Goal: Task Accomplishment & Management: Use online tool/utility

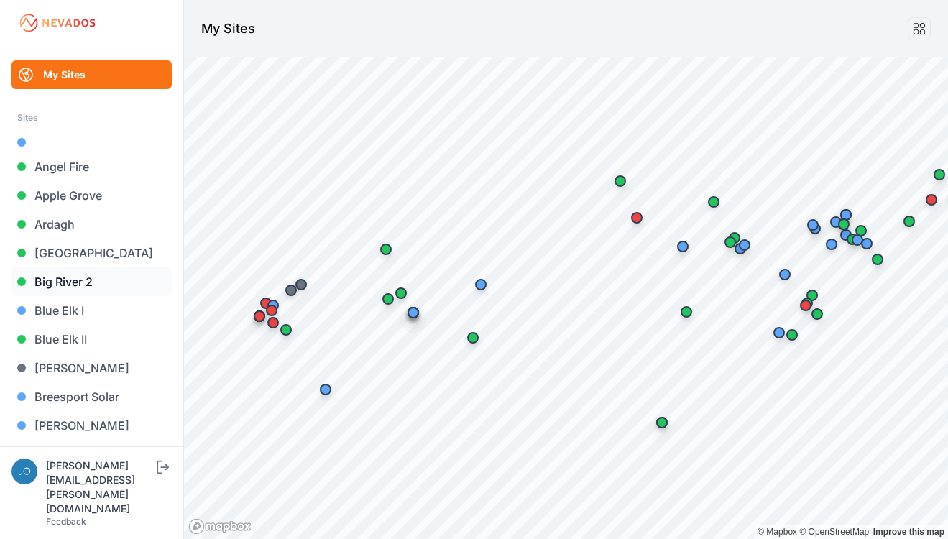
click at [59, 285] on link "Big River 2" at bounding box center [91, 281] width 160 height 29
click at [63, 280] on link "Big River 2" at bounding box center [91, 281] width 160 height 29
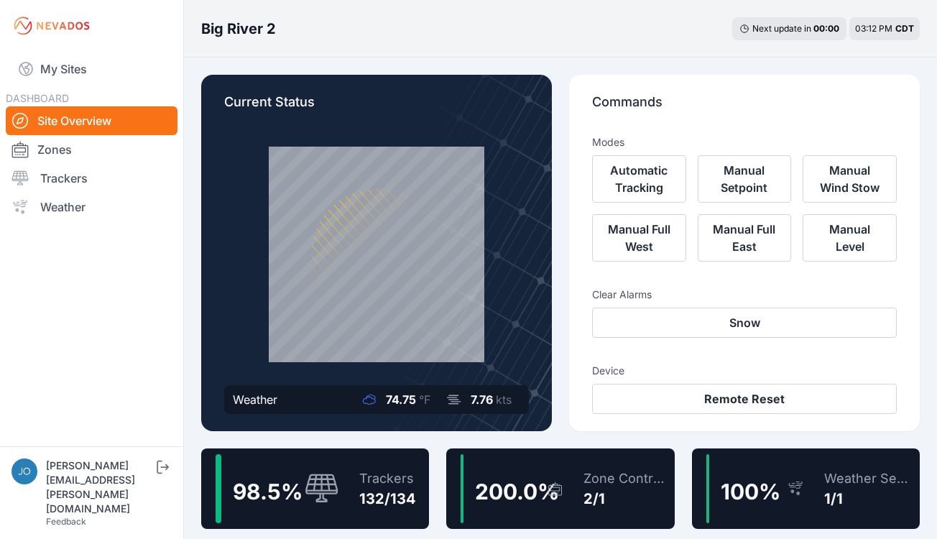
click at [344, 472] on div "98.5 % Trackers 132/134" at bounding box center [315, 488] width 228 height 80
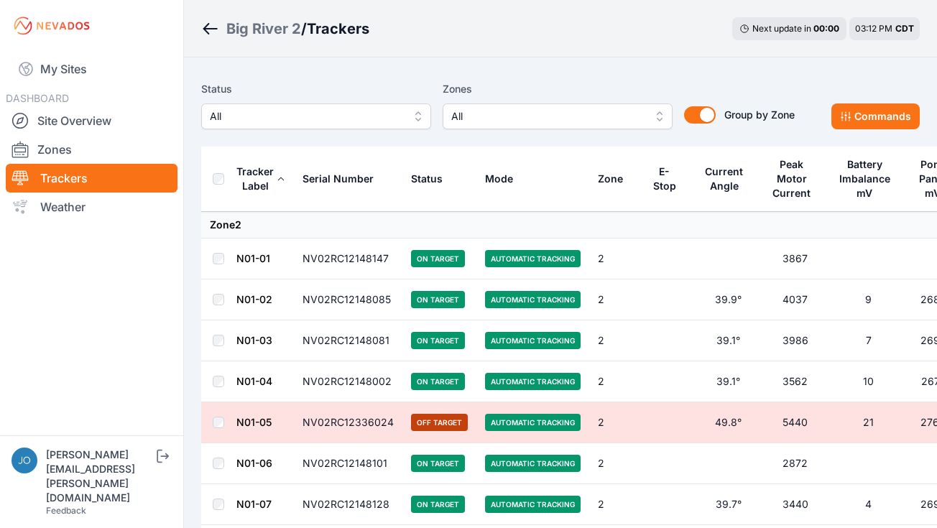
click at [272, 37] on div "Big River 2" at bounding box center [263, 29] width 75 height 20
click at [273, 34] on div "Big River 2" at bounding box center [263, 29] width 75 height 20
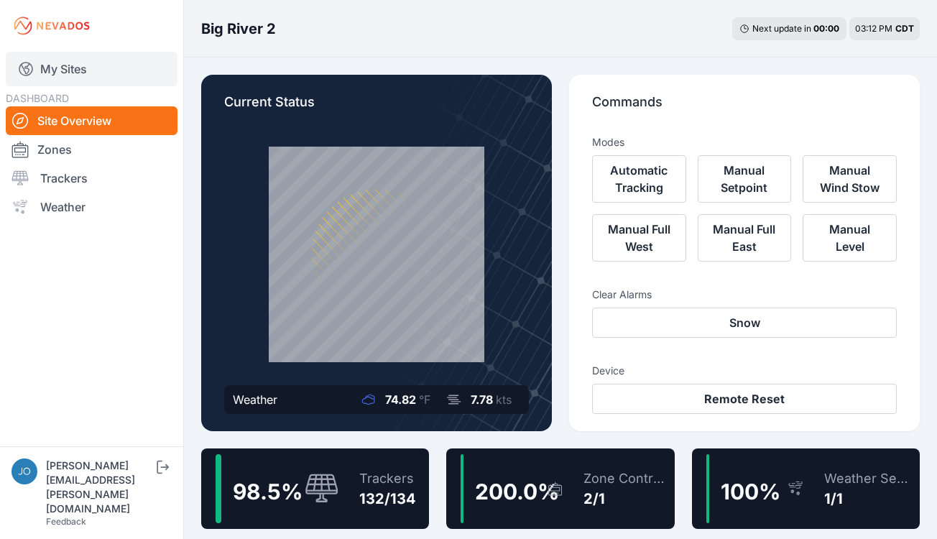
click at [65, 73] on link "My Sites" at bounding box center [92, 69] width 172 height 34
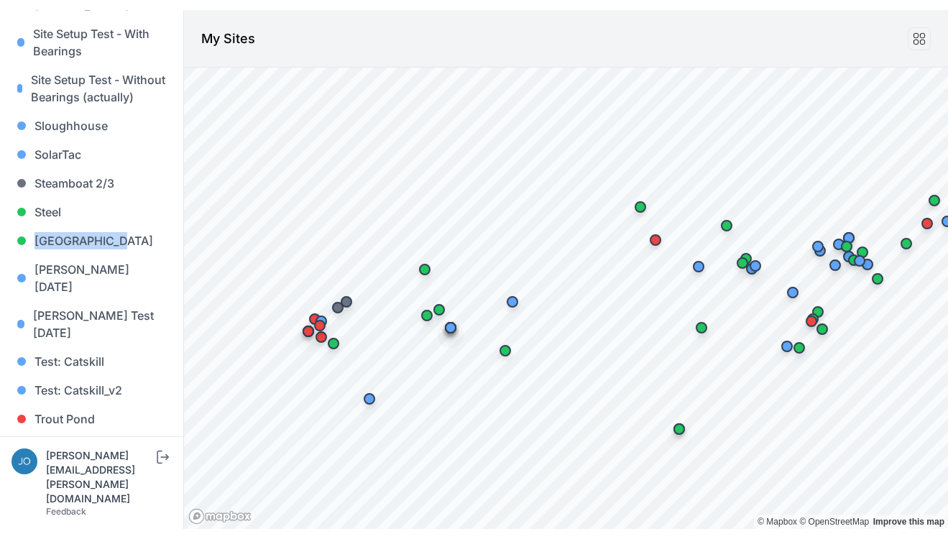
scroll to position [1497, 0]
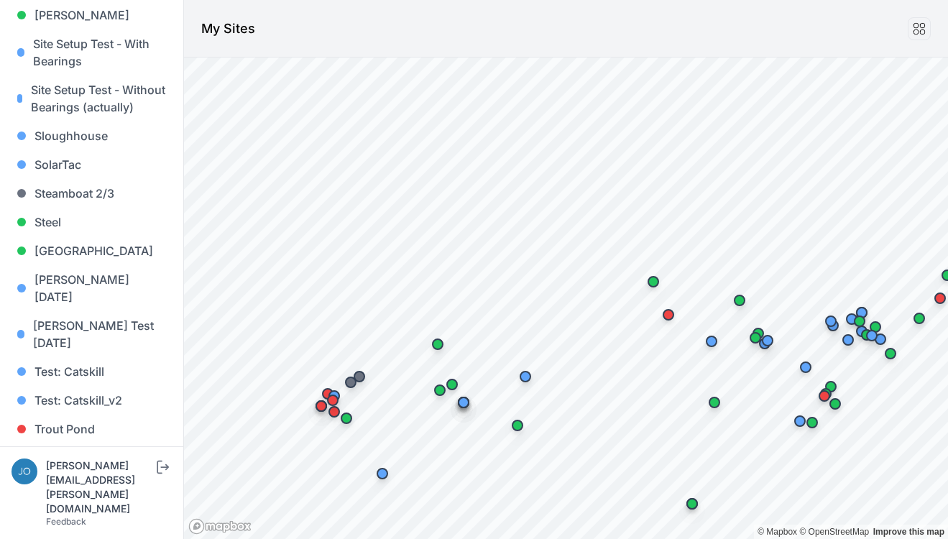
click at [736, 3] on header "My Sites" at bounding box center [566, 28] width 764 height 57
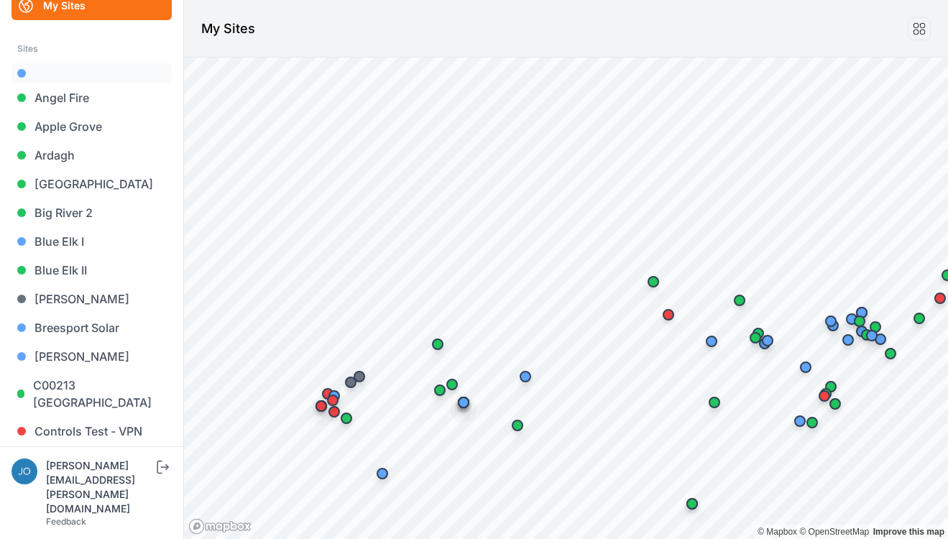
scroll to position [0, 0]
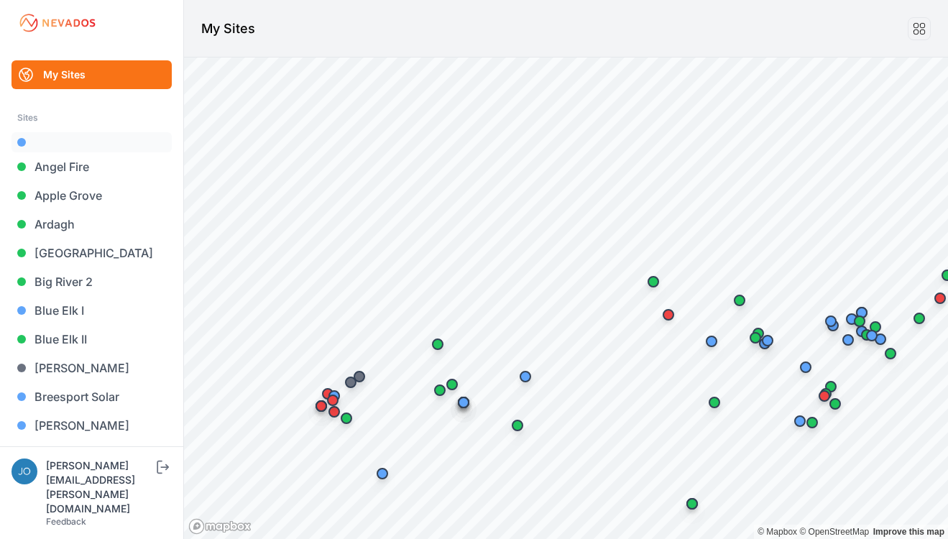
click at [53, 147] on link at bounding box center [91, 142] width 160 height 20
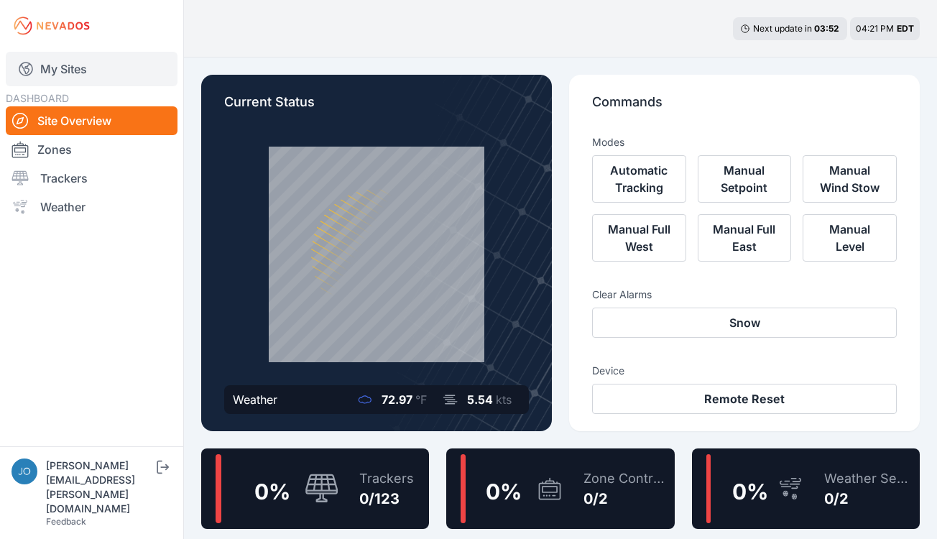
click at [73, 68] on link "My Sites" at bounding box center [92, 69] width 172 height 34
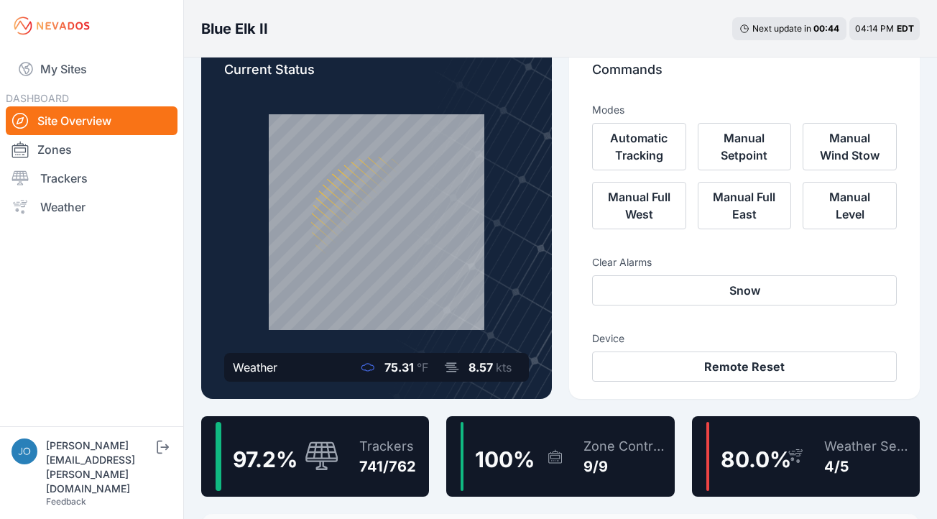
scroll to position [29, 0]
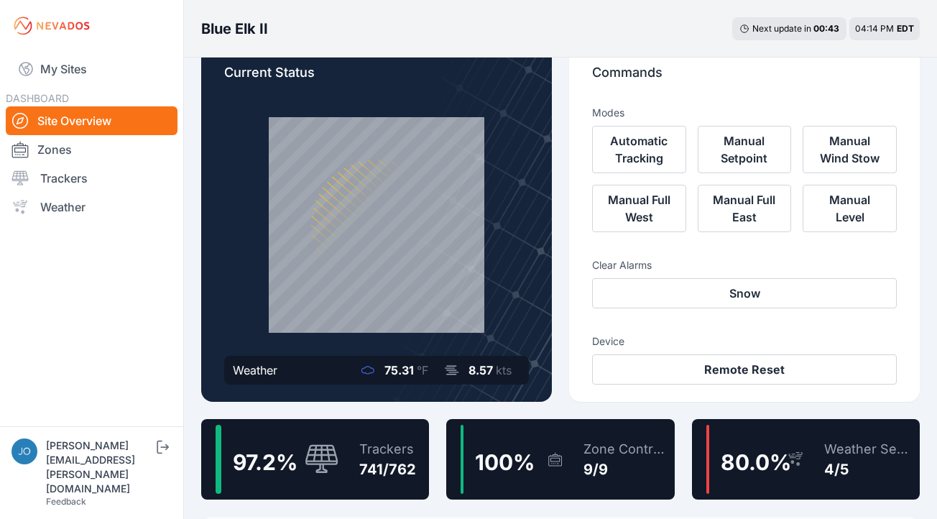
click at [410, 433] on div "Trackers 741/762" at bounding box center [380, 459] width 71 height 69
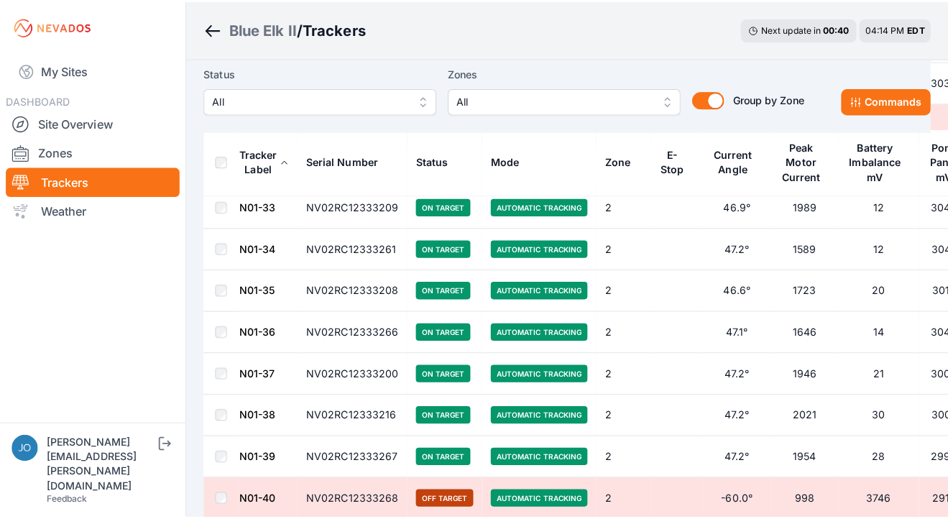
scroll to position [5458, 0]
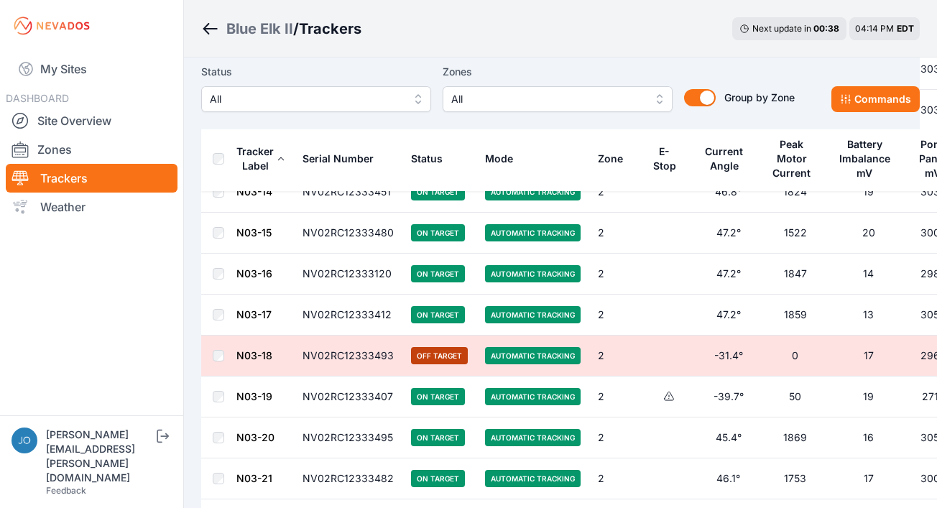
click at [384, 104] on span "All" at bounding box center [306, 99] width 193 height 17
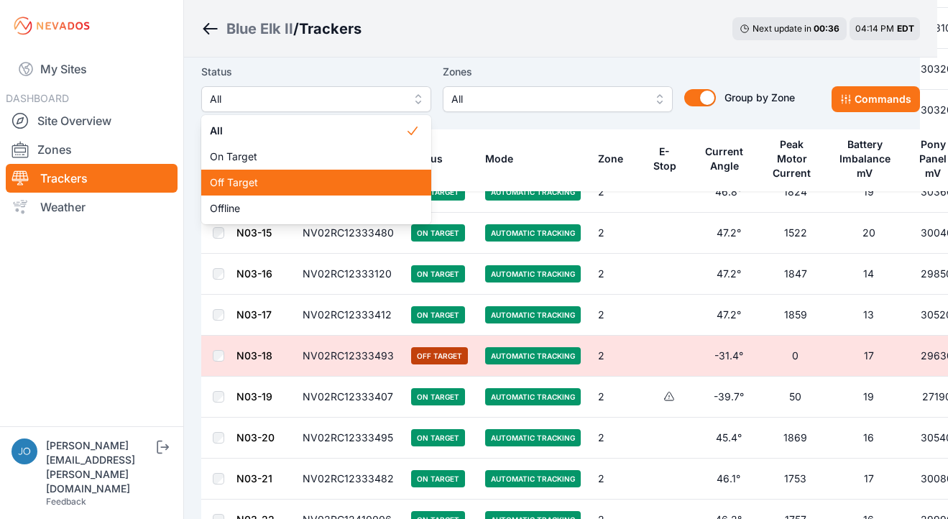
click at [233, 182] on span "Off Target" at bounding box center [307, 182] width 195 height 14
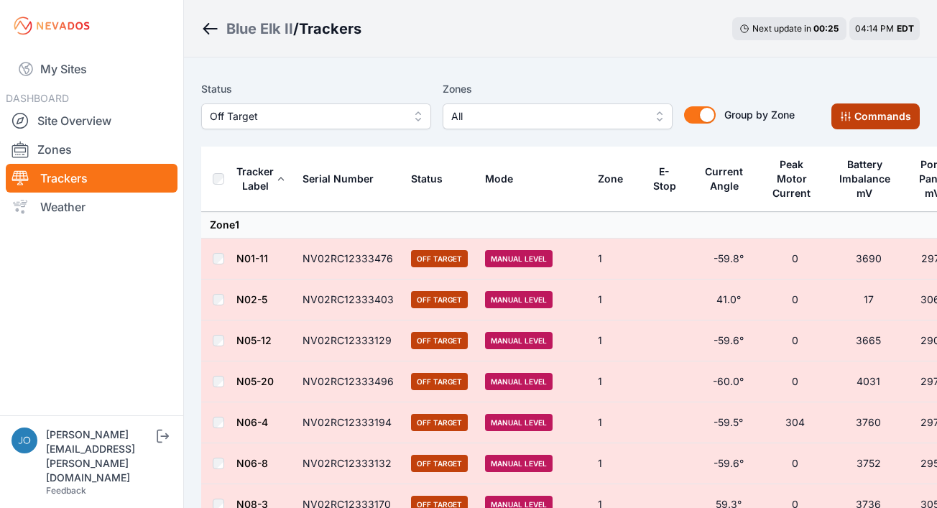
click at [880, 115] on button "Commands" at bounding box center [875, 116] width 88 height 26
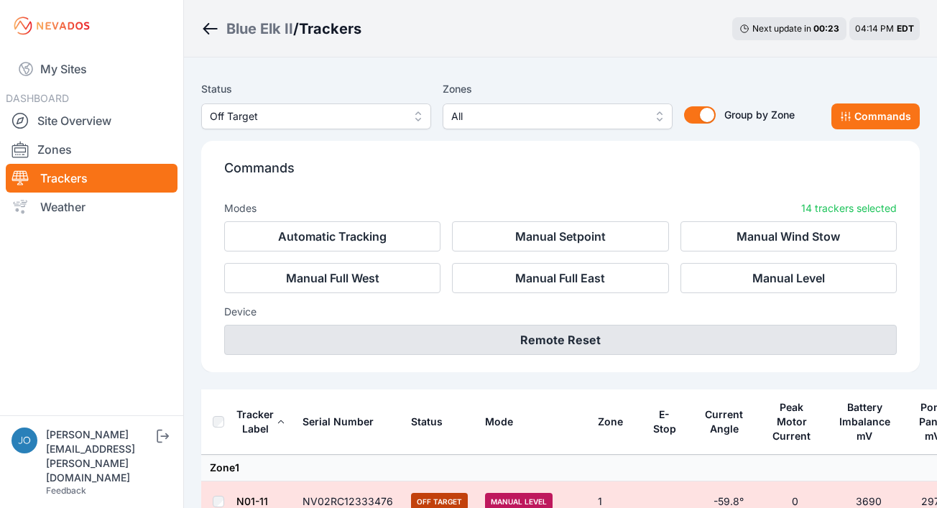
click at [514, 344] on button "Remote Reset" at bounding box center [560, 340] width 673 height 30
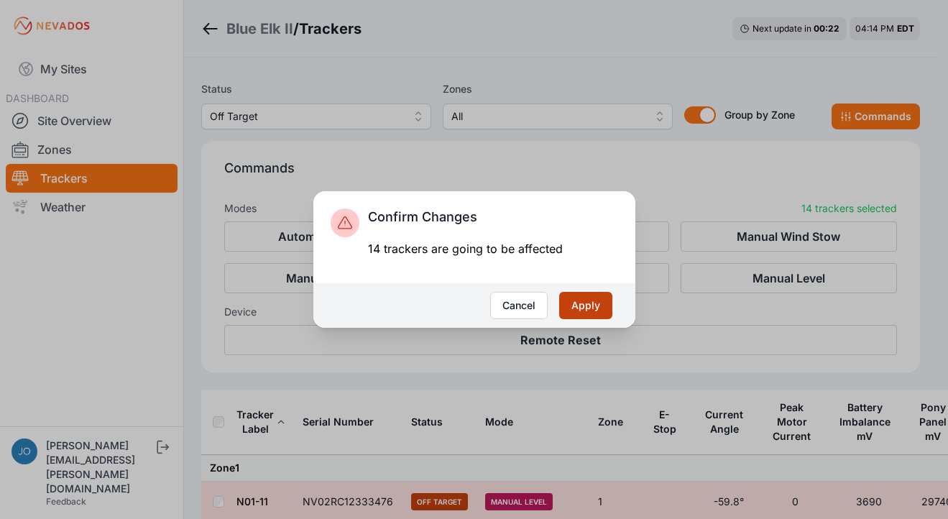
click at [593, 299] on button "Apply" at bounding box center [585, 305] width 53 height 27
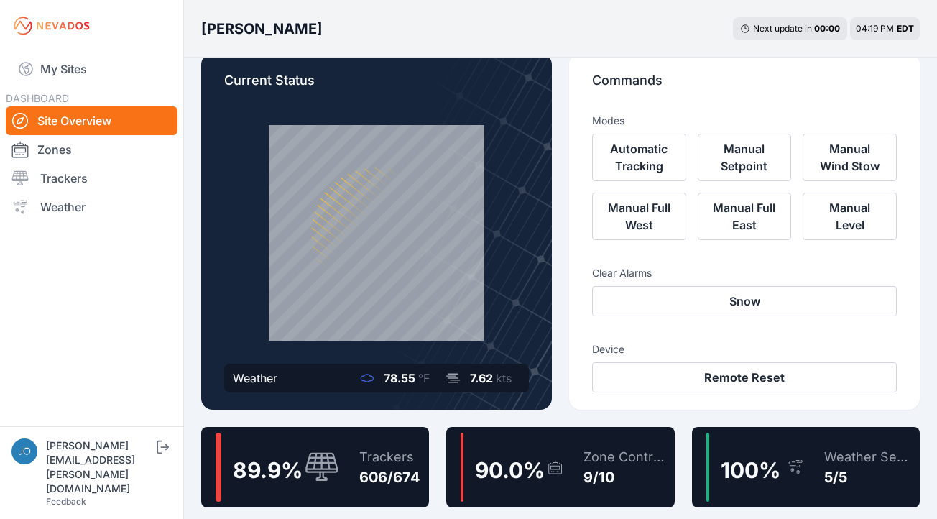
scroll to position [37, 0]
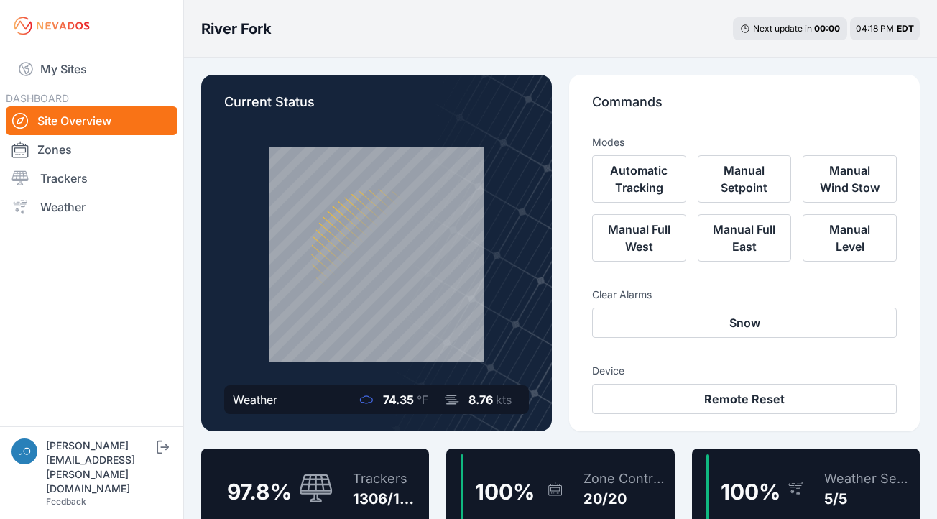
scroll to position [18, 0]
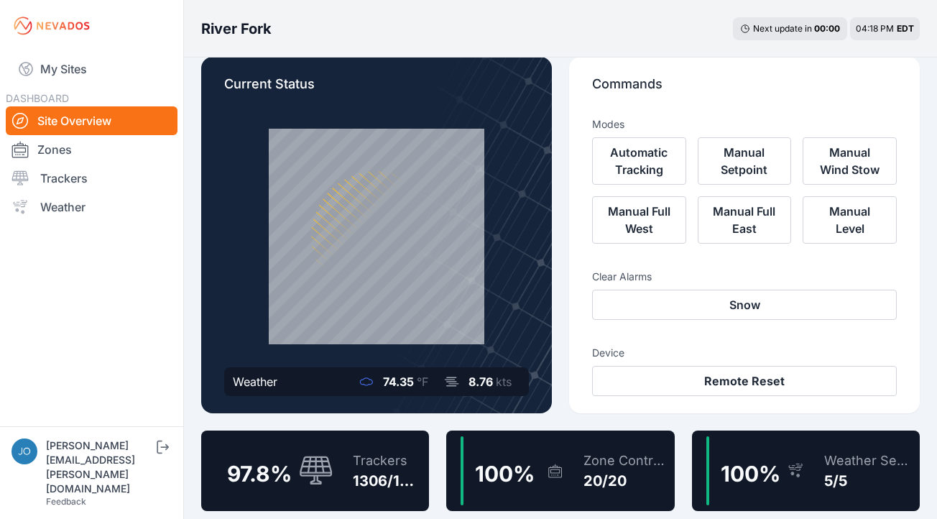
click at [390, 451] on div "Trackers" at bounding box center [388, 460] width 70 height 20
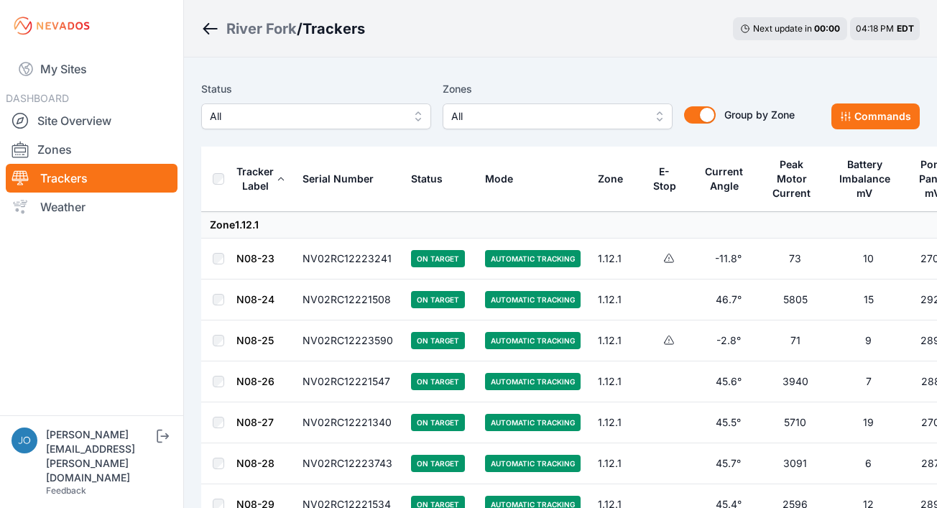
click at [268, 116] on span "All" at bounding box center [306, 116] width 193 height 17
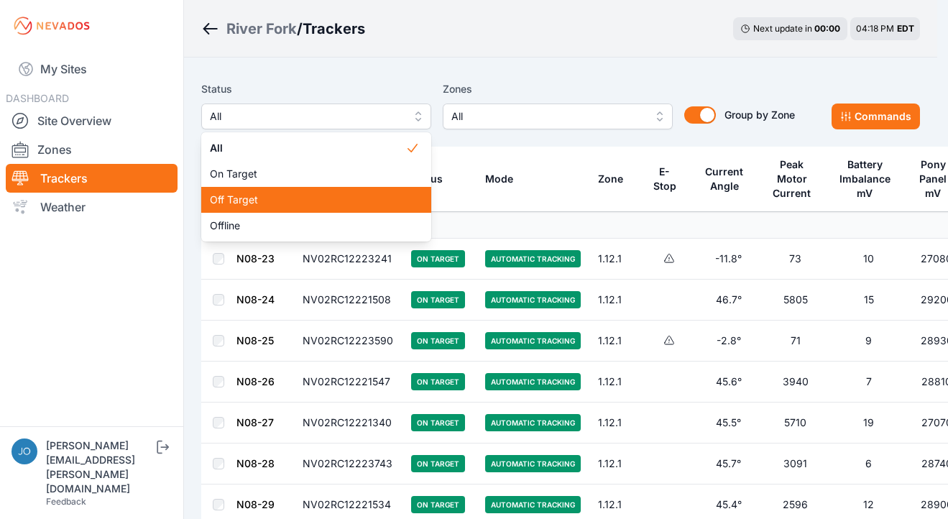
click at [262, 191] on div "Off Target" at bounding box center [316, 200] width 230 height 26
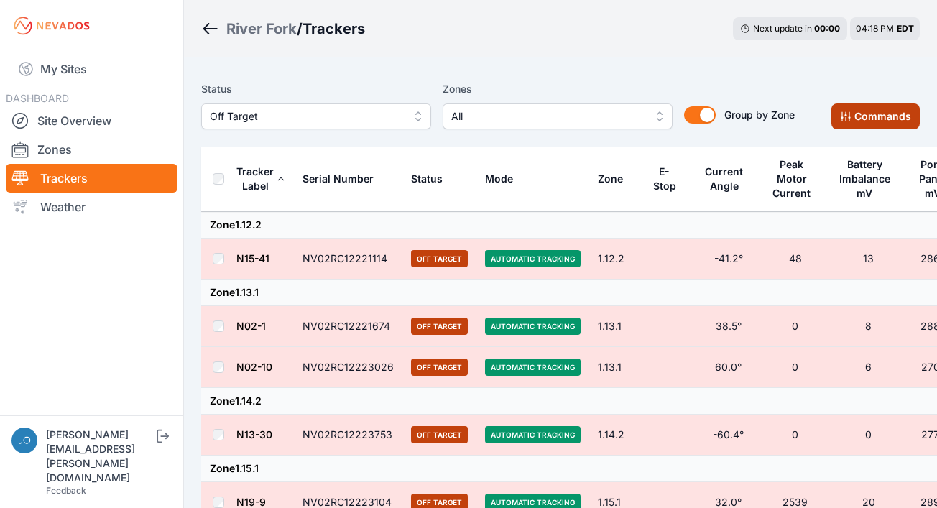
click at [877, 118] on button "Commands" at bounding box center [875, 116] width 88 height 26
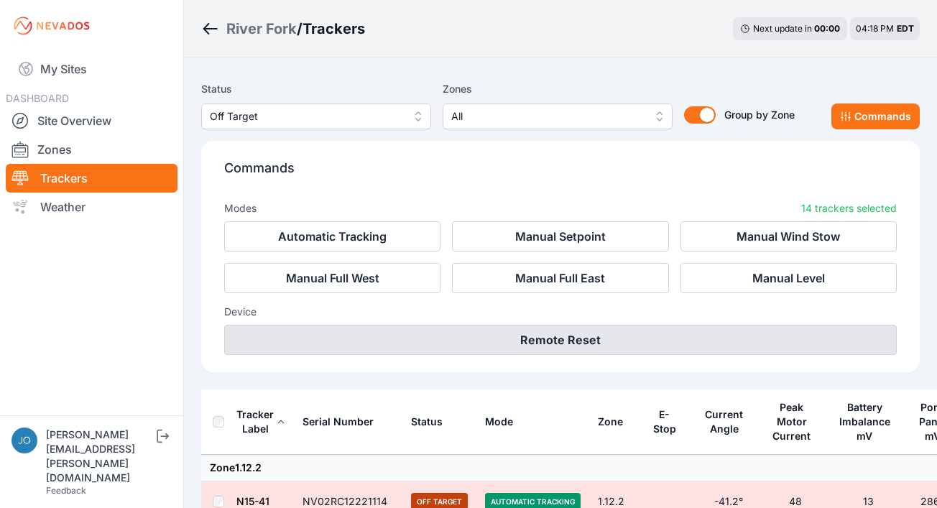
click at [629, 336] on button "Remote Reset" at bounding box center [560, 340] width 673 height 30
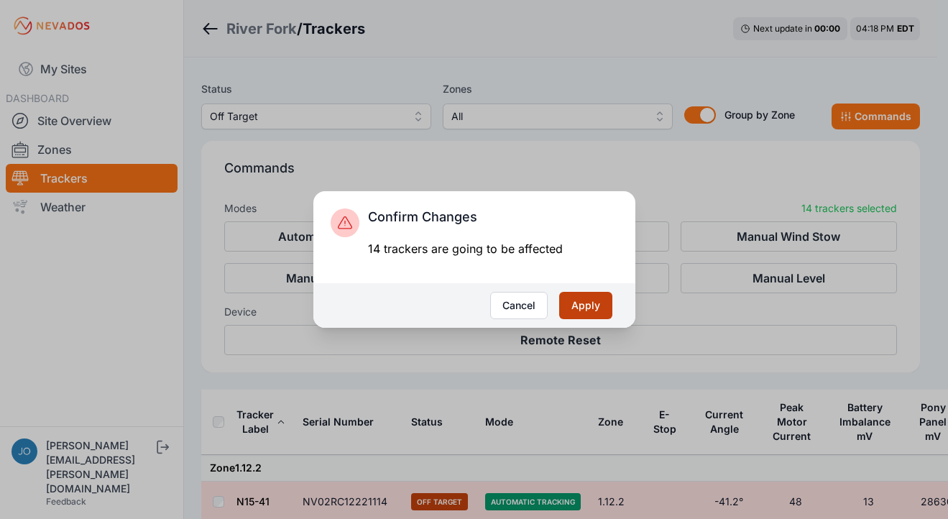
click at [576, 300] on button "Apply" at bounding box center [585, 305] width 53 height 27
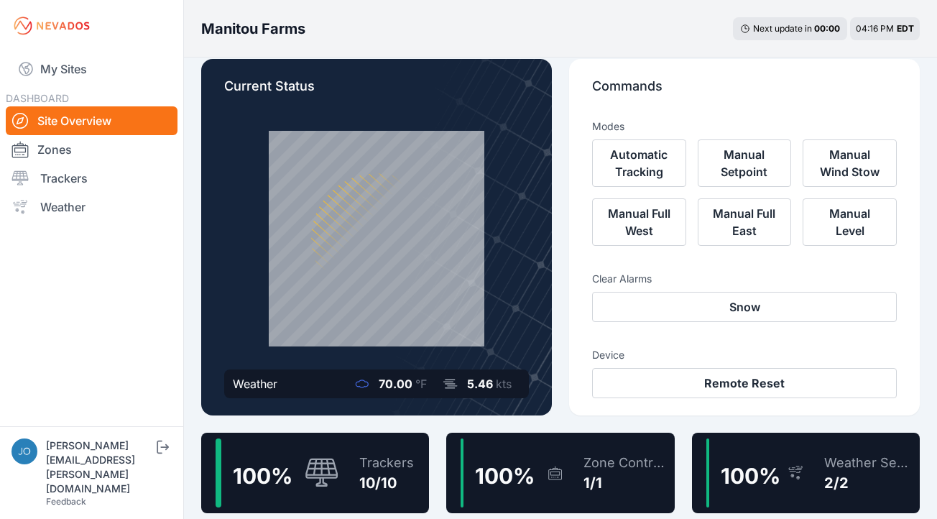
scroll to position [19, 0]
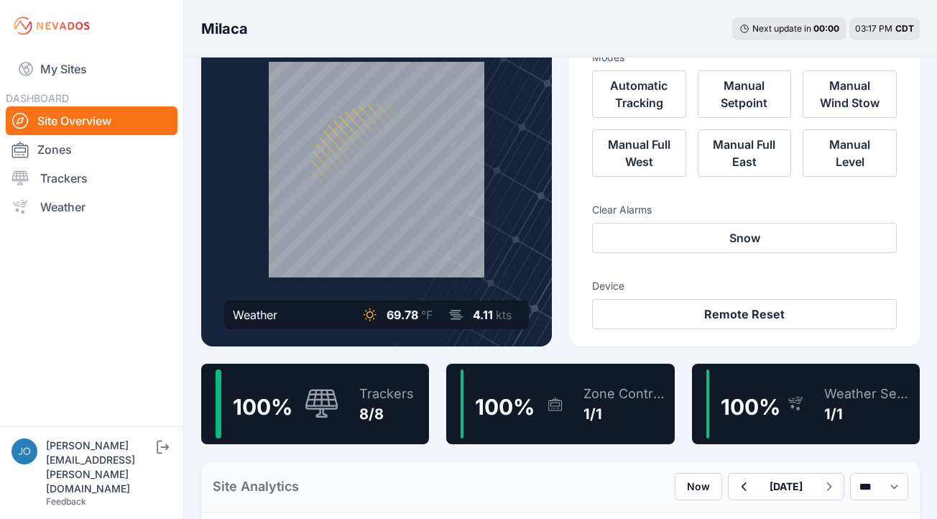
scroll to position [82, 0]
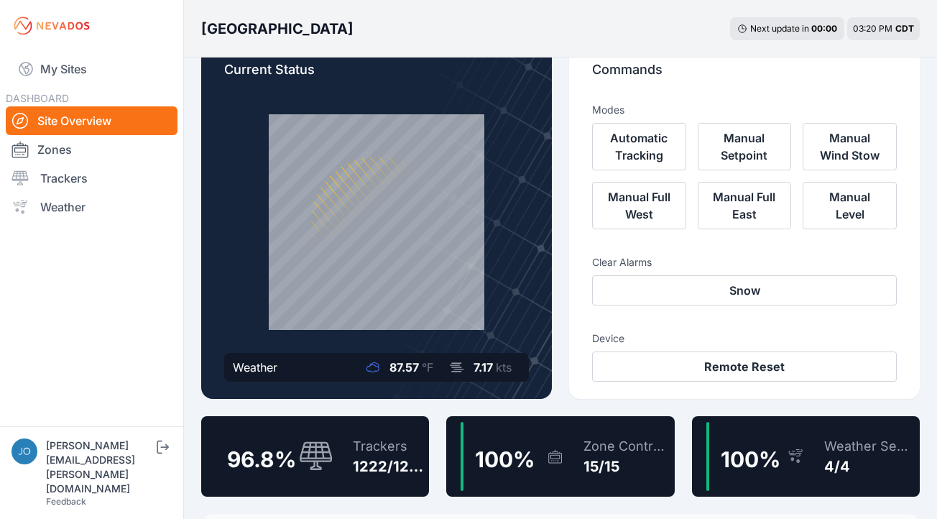
scroll to position [29, 0]
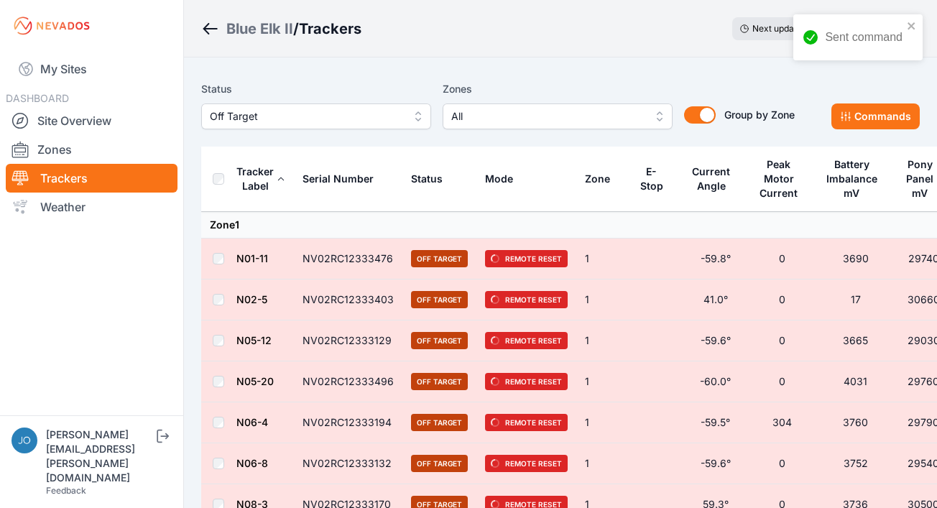
click at [218, 121] on span "Off Target" at bounding box center [306, 116] width 193 height 17
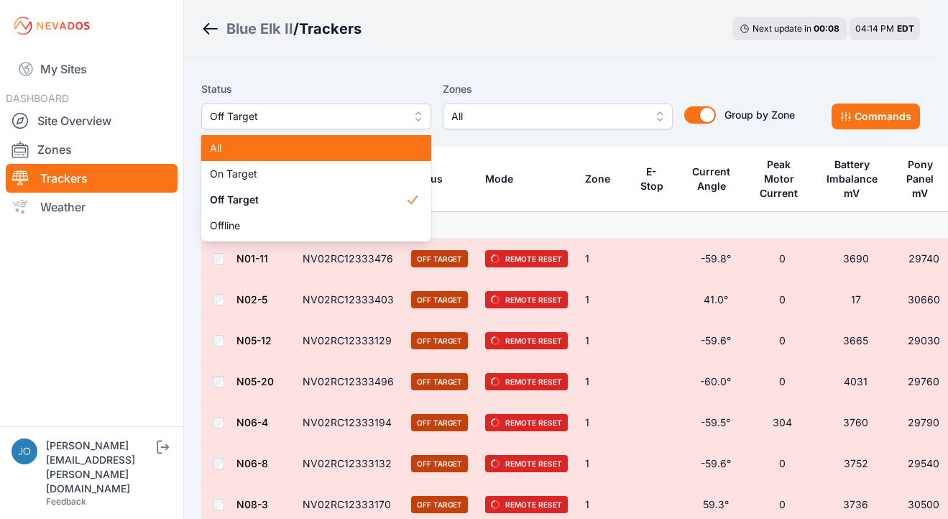
click at [240, 143] on span "All" at bounding box center [307, 148] width 195 height 14
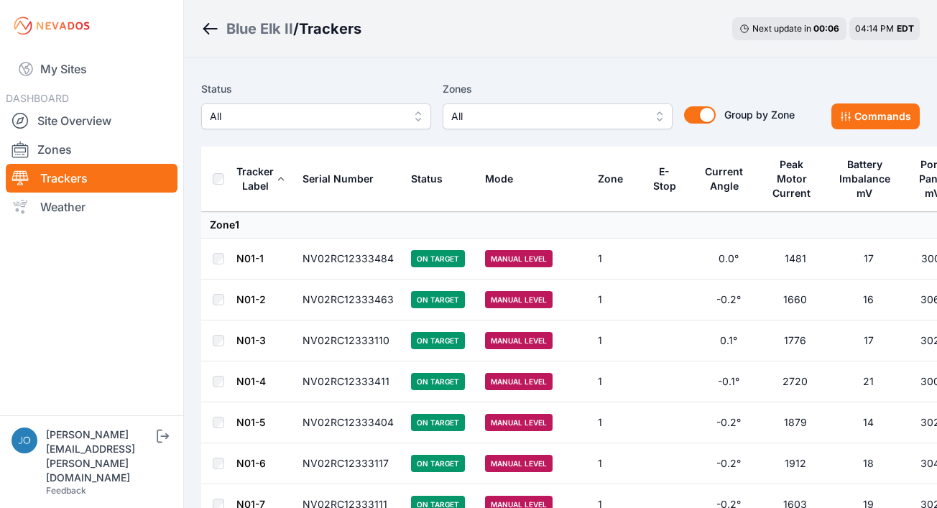
click at [254, 30] on div "Blue Elk II" at bounding box center [259, 29] width 67 height 20
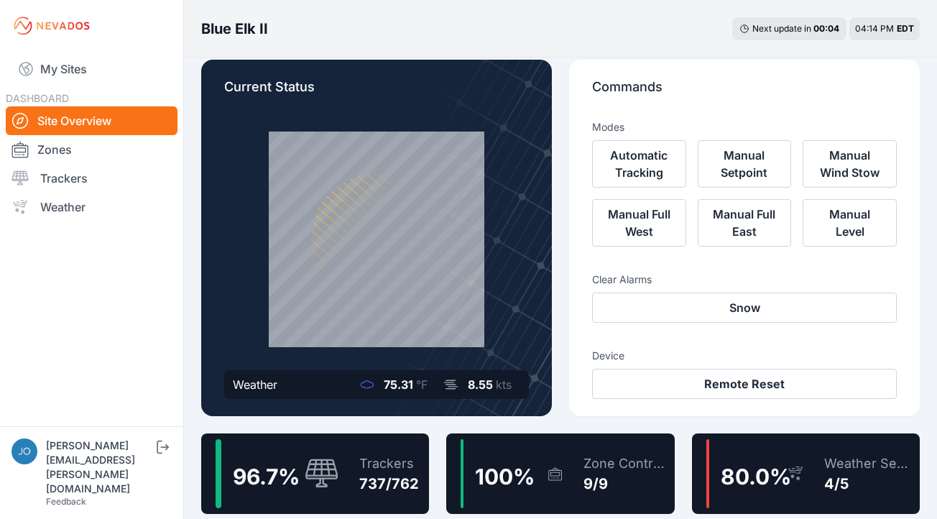
scroll to position [18, 0]
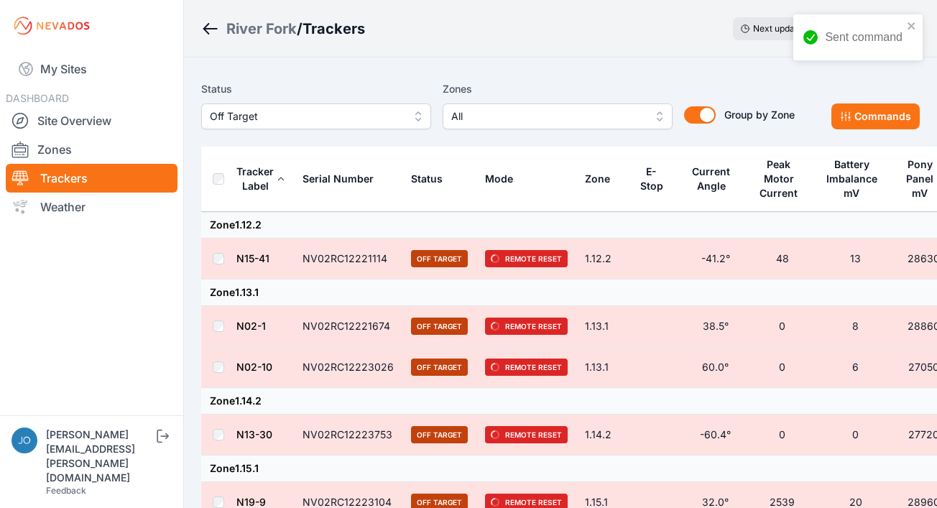
click at [268, 32] on div "River Fork" at bounding box center [261, 29] width 70 height 20
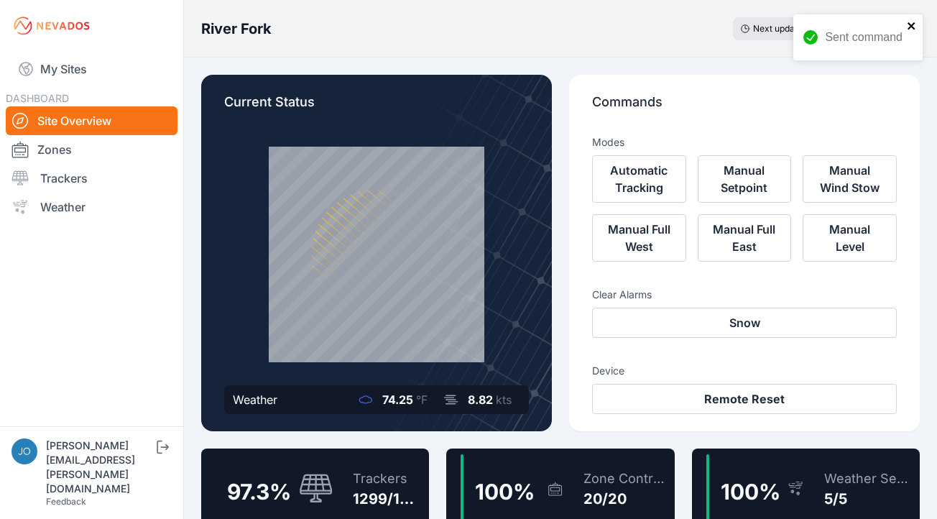
click at [915, 22] on icon "close" at bounding box center [912, 25] width 10 height 11
